Goal: Task Accomplishment & Management: Manage account settings

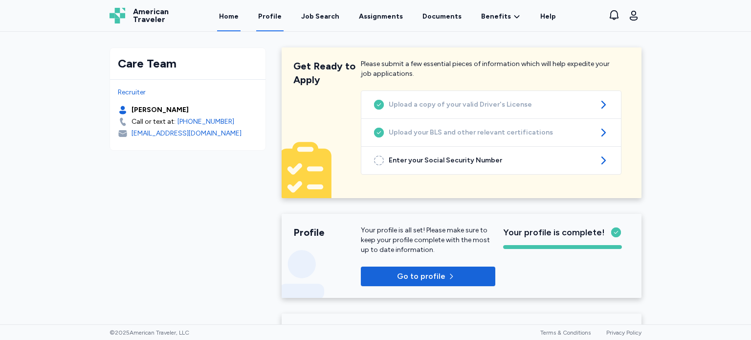
click at [276, 16] on link "Profile" at bounding box center [269, 16] width 27 height 30
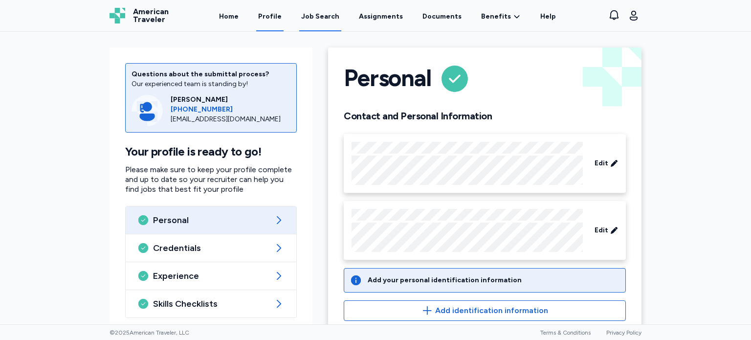
click at [327, 17] on div "Job Search" at bounding box center [320, 17] width 38 height 10
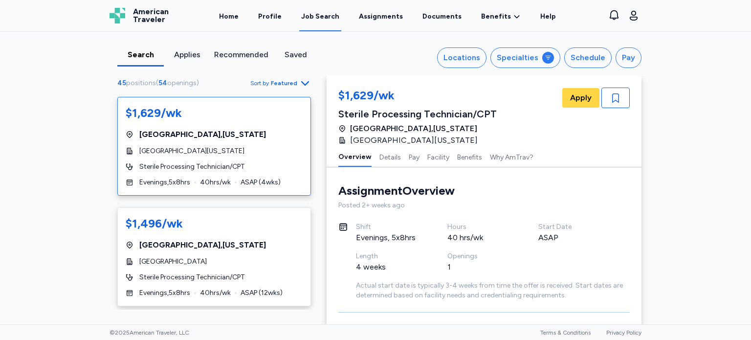
click at [185, 54] on div "Applies" at bounding box center [187, 55] width 39 height 12
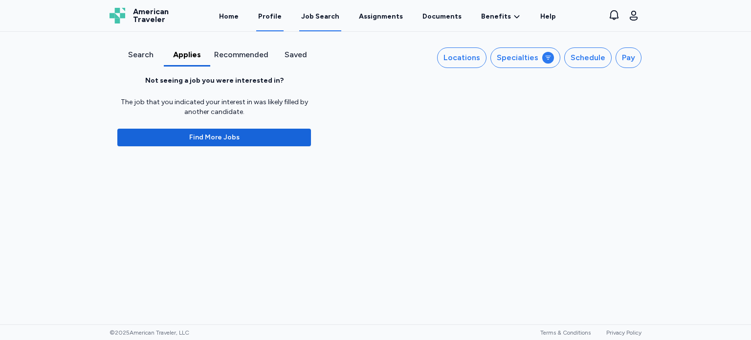
click at [277, 14] on link "Profile" at bounding box center [269, 16] width 27 height 30
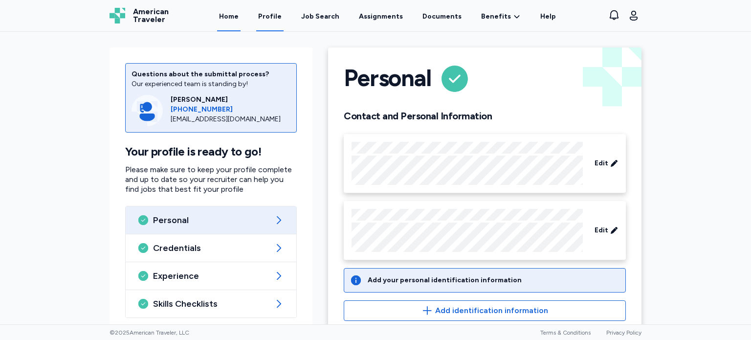
click at [233, 15] on link "Home" at bounding box center [228, 16] width 23 height 30
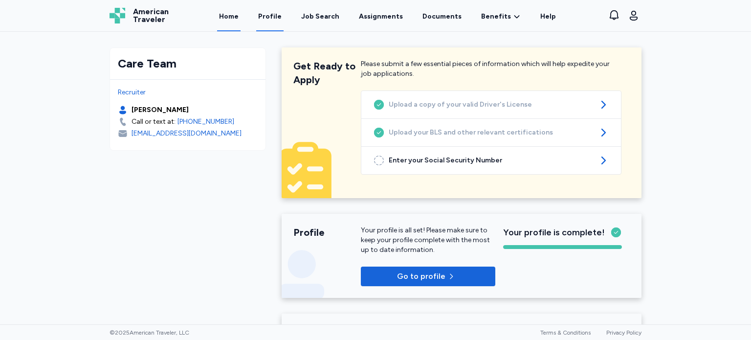
click at [275, 17] on link "Profile" at bounding box center [269, 16] width 27 height 30
